Goal: Information Seeking & Learning: Learn about a topic

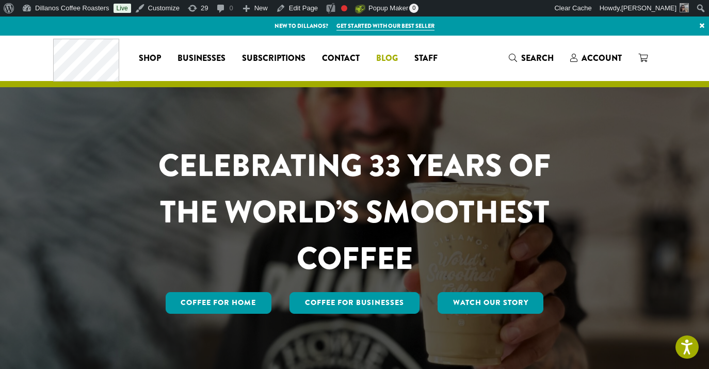
click at [390, 61] on span "Blog" at bounding box center [387, 58] width 22 height 13
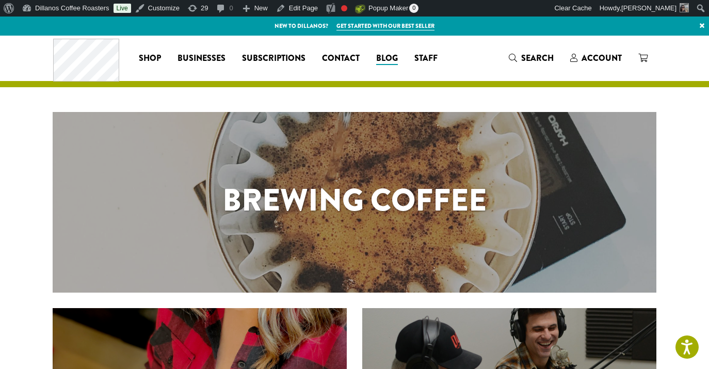
click at [329, 165] on div "Brewing Coffee" at bounding box center [355, 202] width 604 height 181
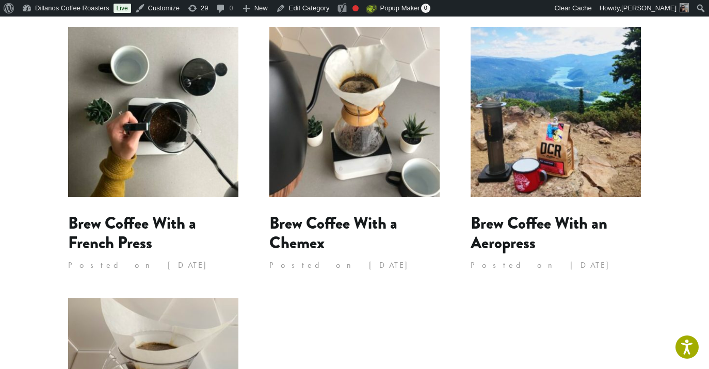
scroll to position [554, 0]
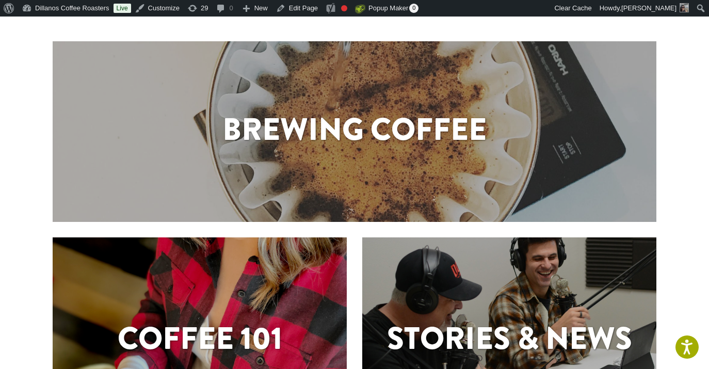
scroll to position [274, 0]
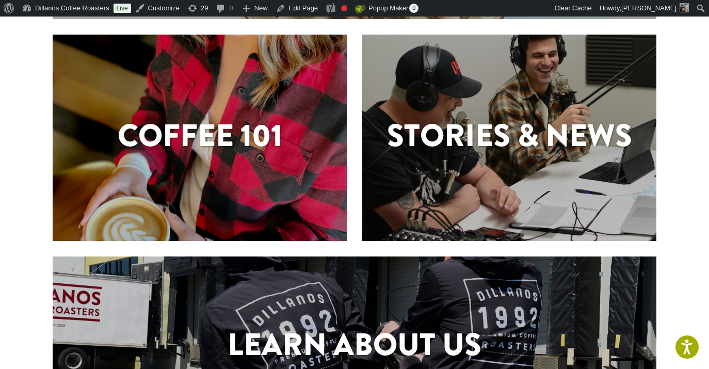
click at [261, 145] on h1 "Coffee 101" at bounding box center [200, 135] width 294 height 46
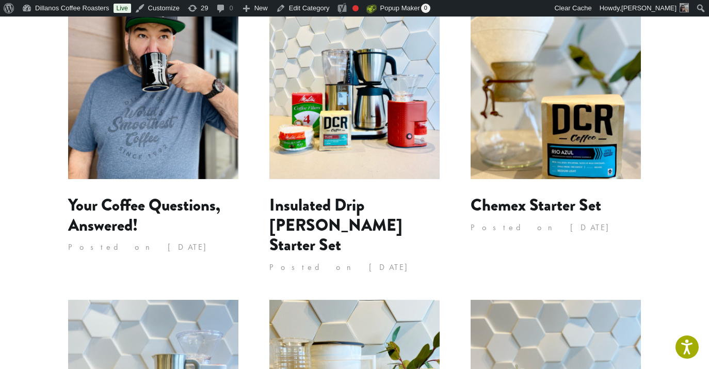
scroll to position [182, 0]
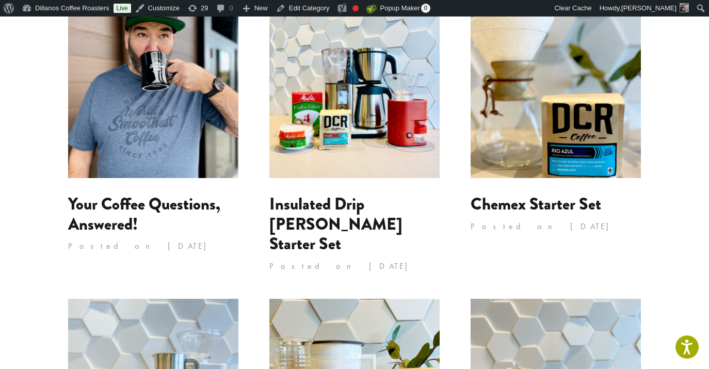
click at [532, 82] on img at bounding box center [556, 93] width 170 height 170
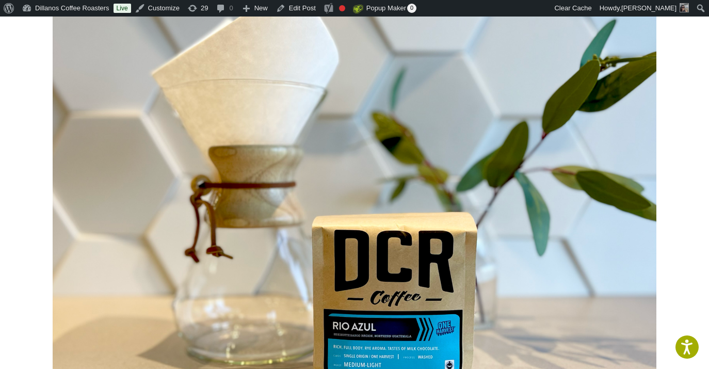
scroll to position [244, 0]
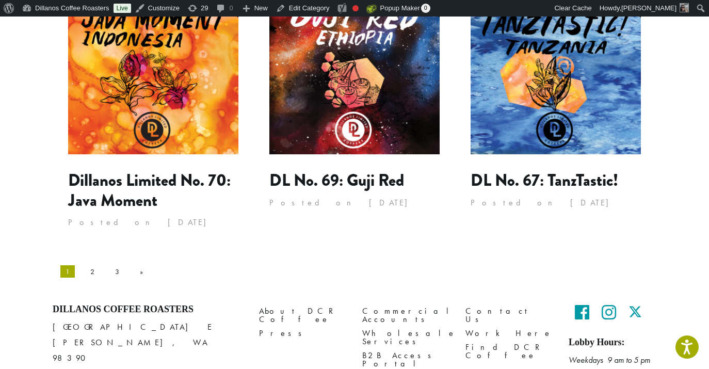
scroll to position [1060, 0]
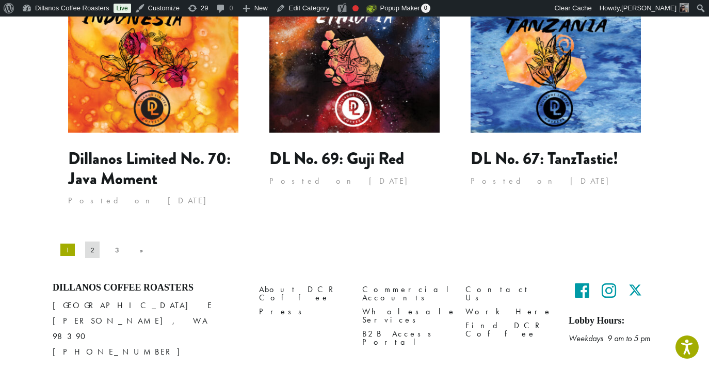
click at [85, 242] on link "2" at bounding box center [92, 250] width 14 height 17
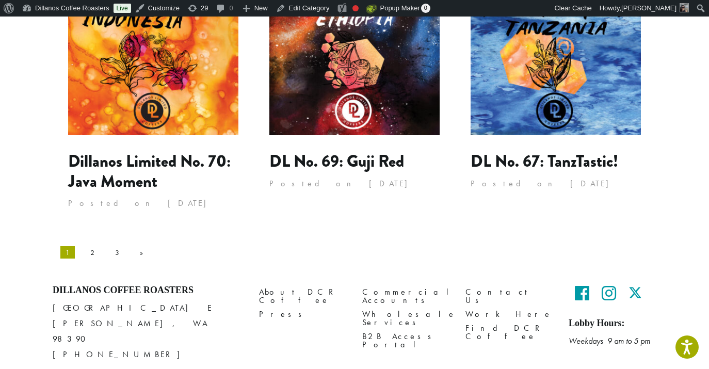
scroll to position [866, 0]
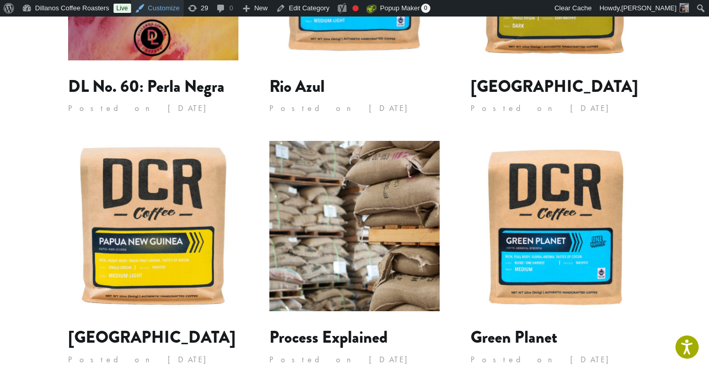
scroll to position [854, 0]
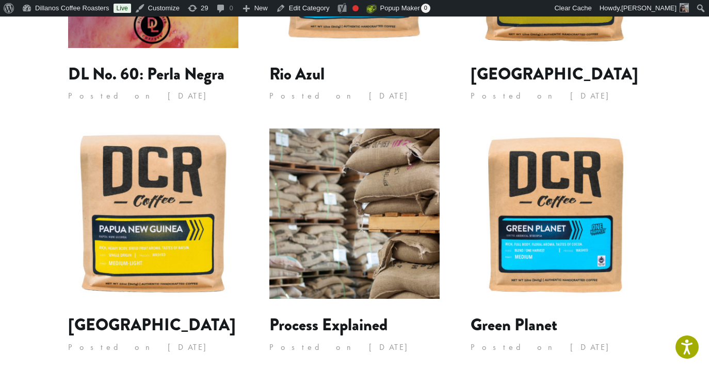
click at [153, 215] on img at bounding box center [153, 213] width 170 height 170
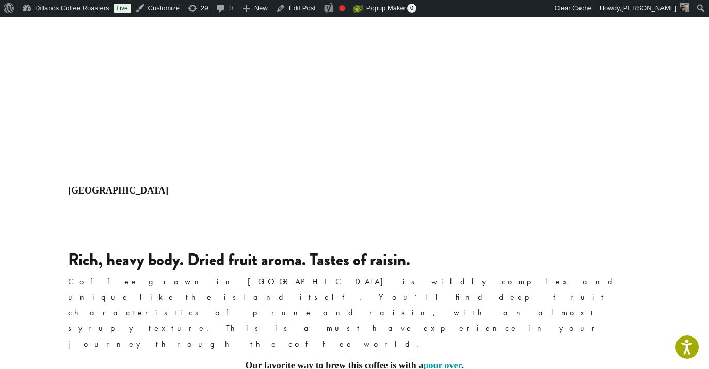
scroll to position [533, 0]
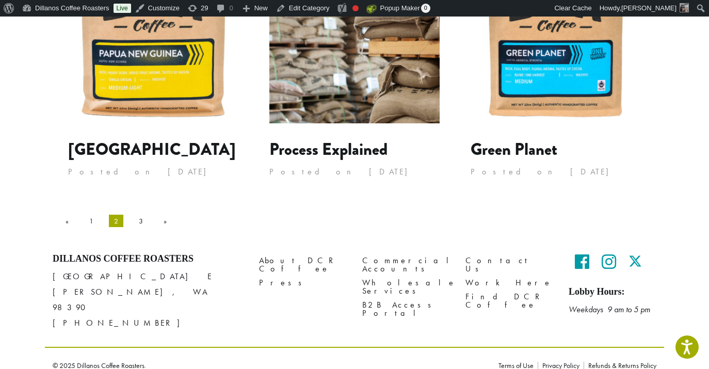
scroll to position [1030, 0]
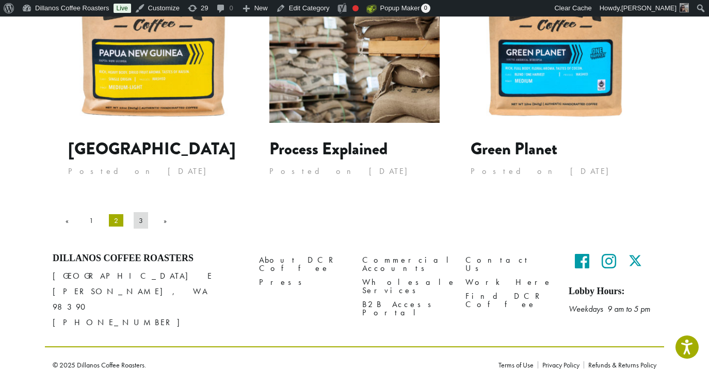
click at [134, 221] on link "3" at bounding box center [141, 220] width 14 height 17
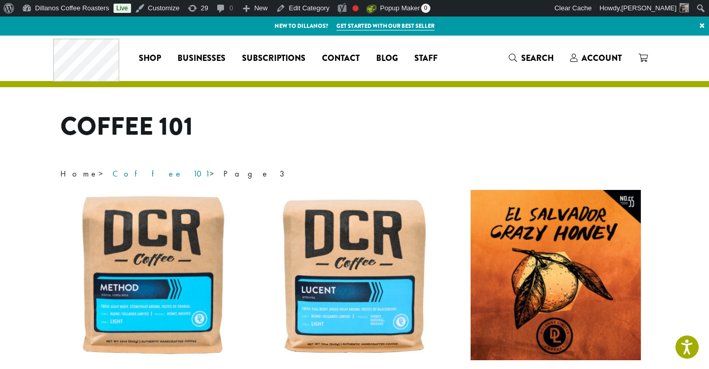
click at [117, 177] on link "Coffee 101" at bounding box center [160, 173] width 97 height 11
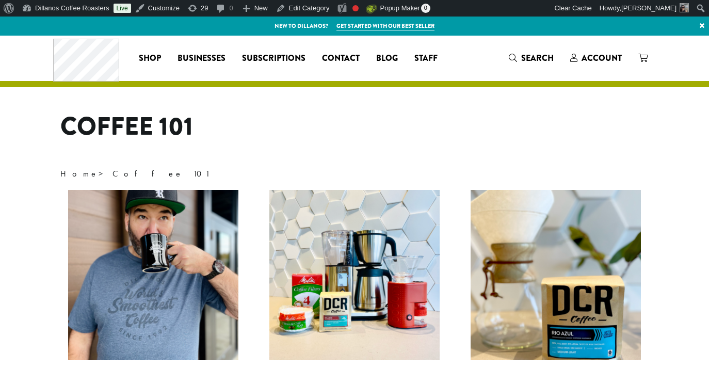
click at [74, 173] on link "Home" at bounding box center [79, 173] width 38 height 11
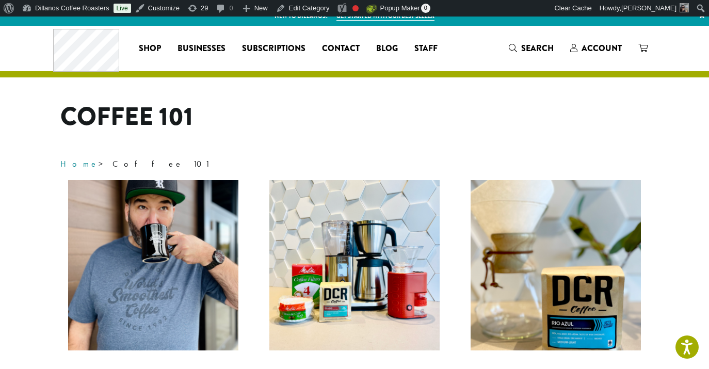
scroll to position [59, 0]
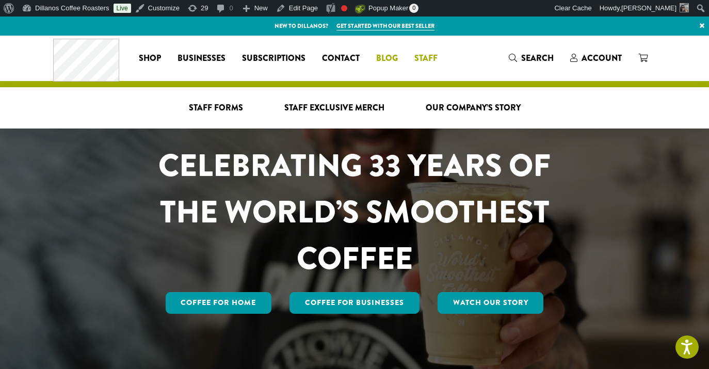
click at [390, 58] on span "Blog" at bounding box center [387, 58] width 22 height 13
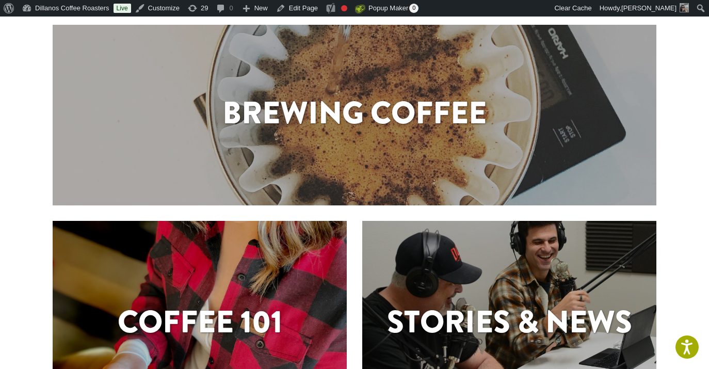
scroll to position [298, 0]
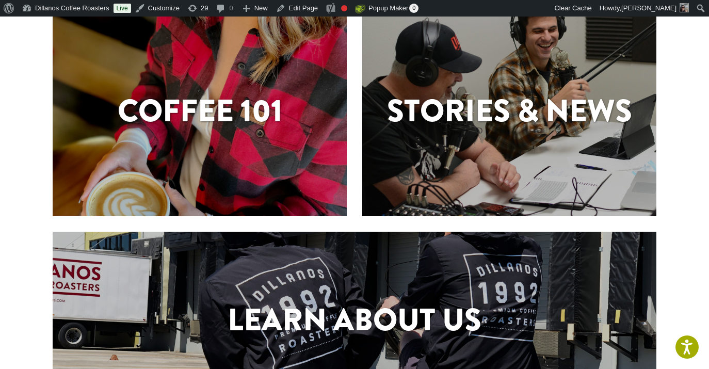
click at [463, 124] on h1 "Stories & News" at bounding box center [509, 111] width 294 height 46
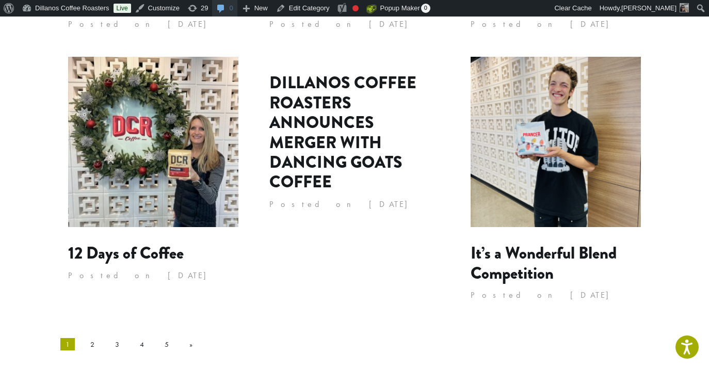
scroll to position [1087, 0]
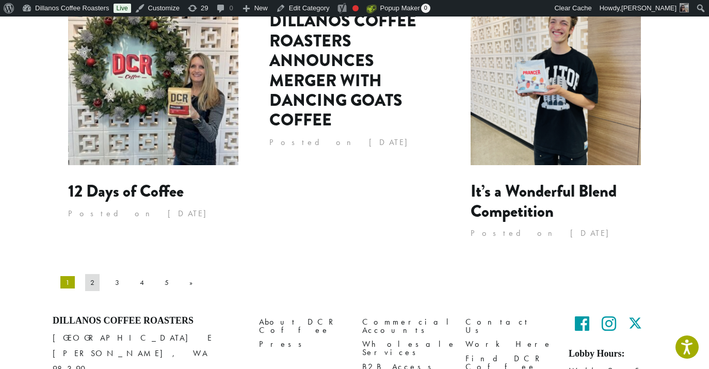
click at [86, 274] on link "2" at bounding box center [92, 282] width 14 height 17
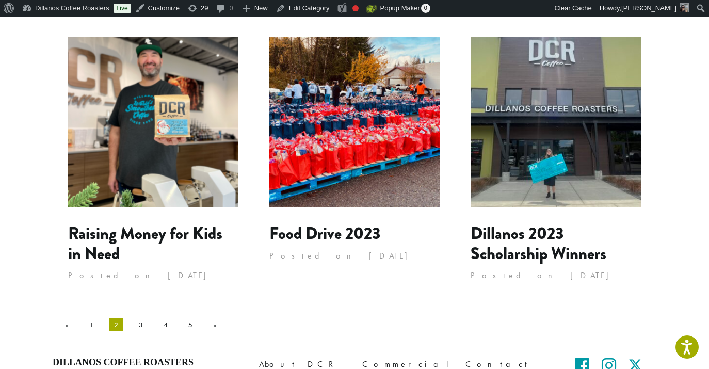
scroll to position [1089, 0]
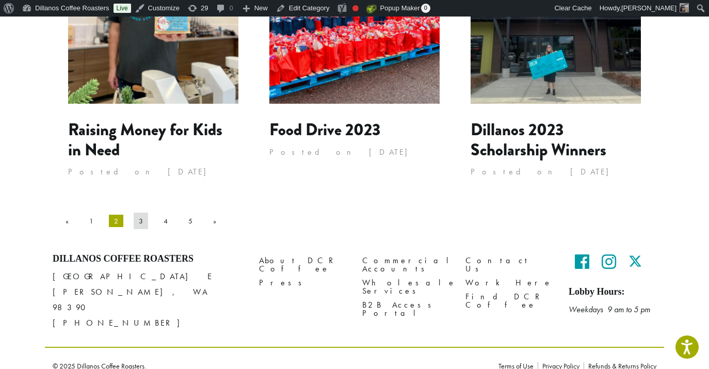
click at [134, 219] on link "3" at bounding box center [141, 221] width 14 height 17
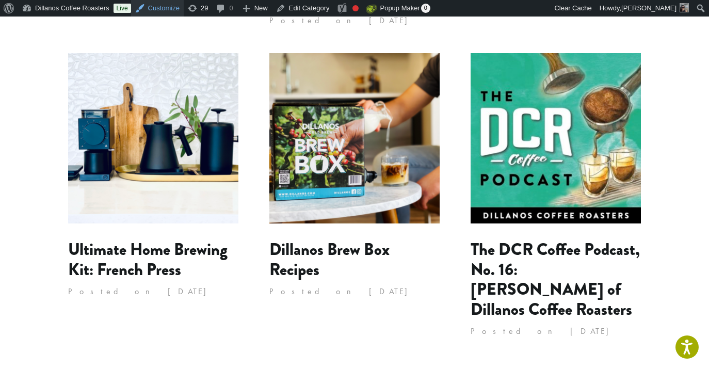
scroll to position [1086, 0]
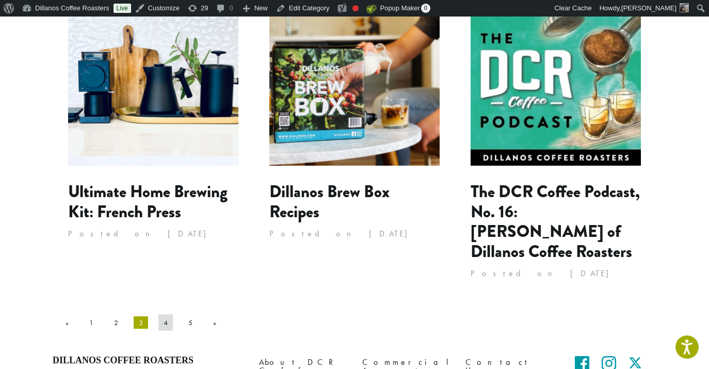
click at [158, 314] on link "4" at bounding box center [165, 322] width 14 height 17
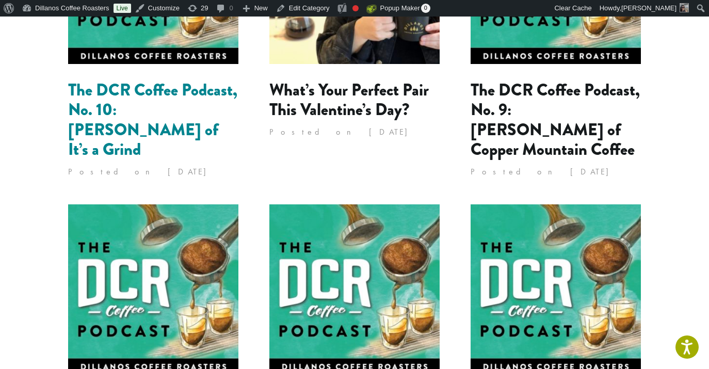
scroll to position [1149, 0]
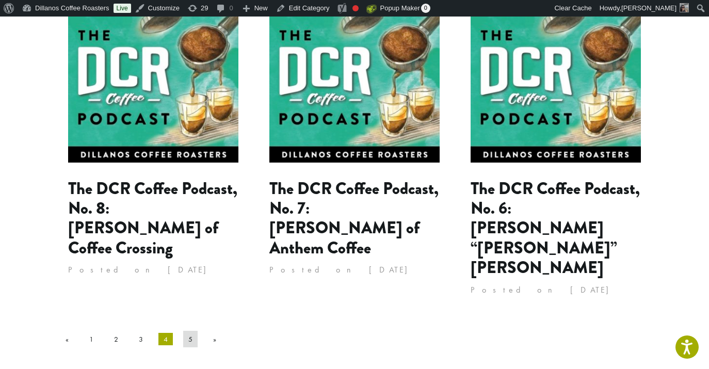
click at [183, 331] on link "5" at bounding box center [190, 339] width 14 height 17
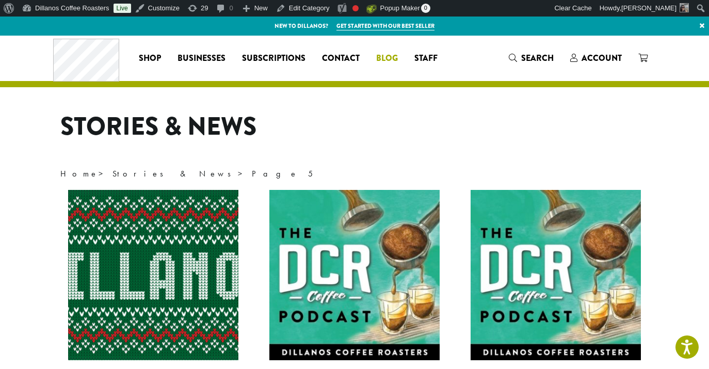
click at [385, 58] on span "Blog" at bounding box center [387, 58] width 22 height 13
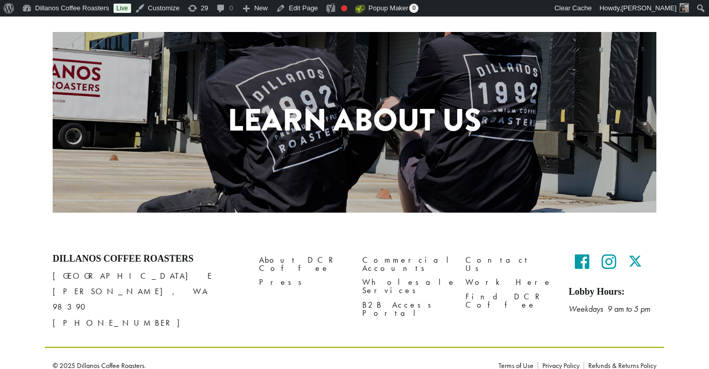
click at [420, 128] on h1 "Learn About Us" at bounding box center [355, 120] width 604 height 46
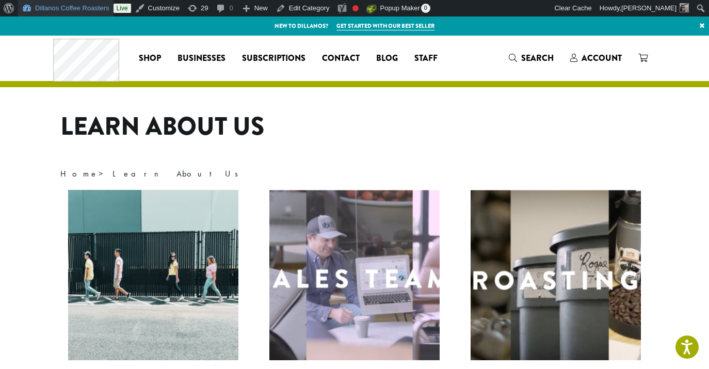
scroll to position [164, 0]
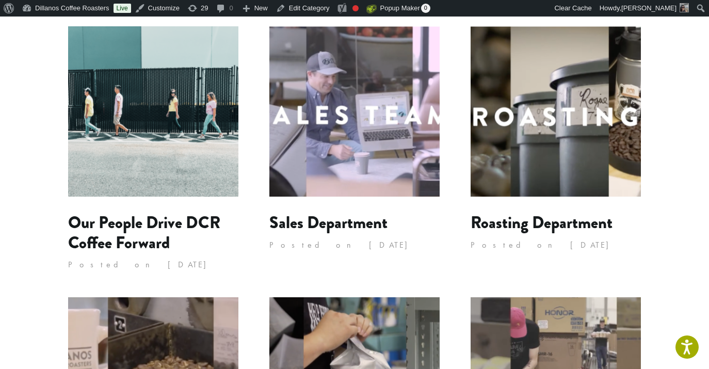
click at [125, 110] on img at bounding box center [153, 111] width 170 height 170
click at [139, 124] on img at bounding box center [153, 111] width 170 height 170
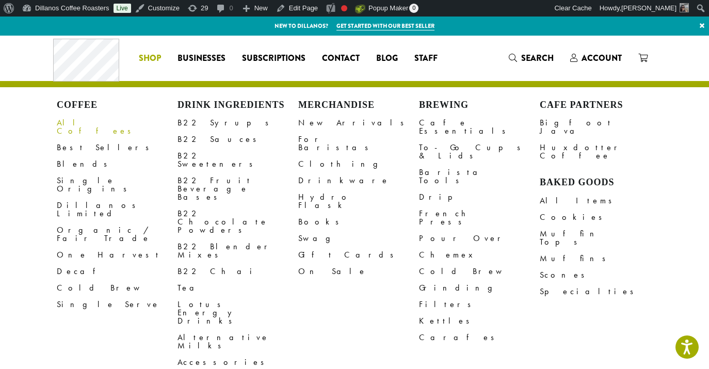
click at [78, 122] on link "All Coffees" at bounding box center [117, 127] width 121 height 25
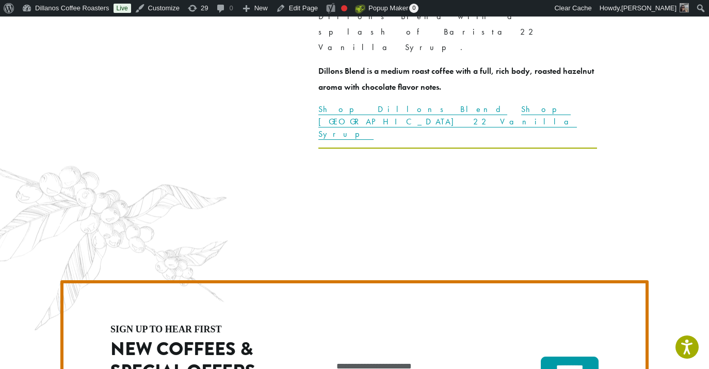
scroll to position [2948, 0]
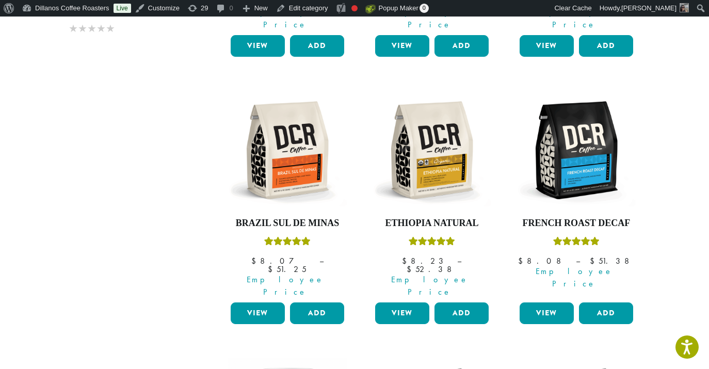
scroll to position [490, 0]
